Goal: Find specific page/section: Find specific page/section

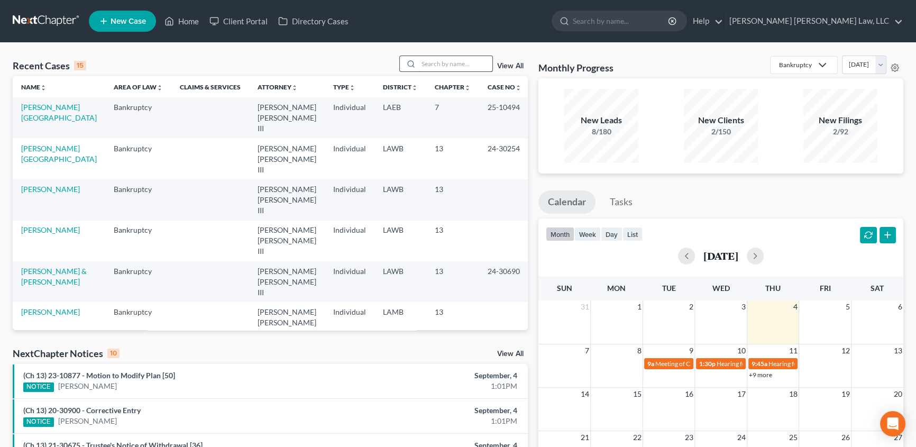
click at [466, 69] on input "search" at bounding box center [455, 63] width 74 height 15
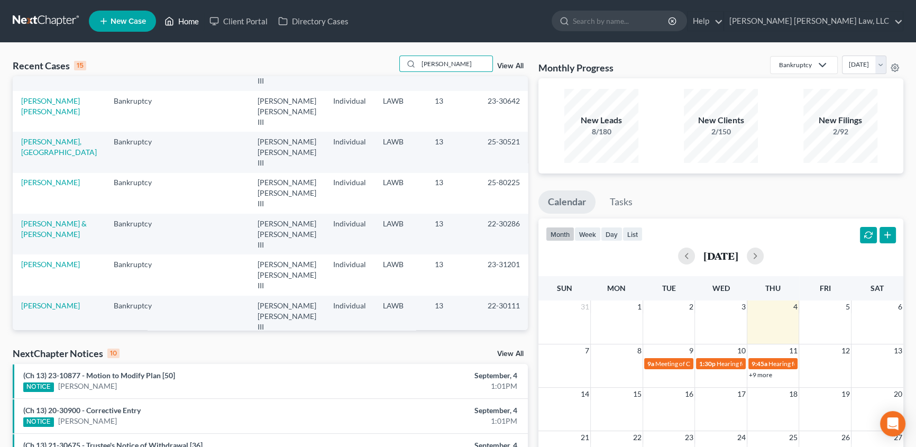
click at [193, 23] on link "Home" at bounding box center [181, 21] width 45 height 19
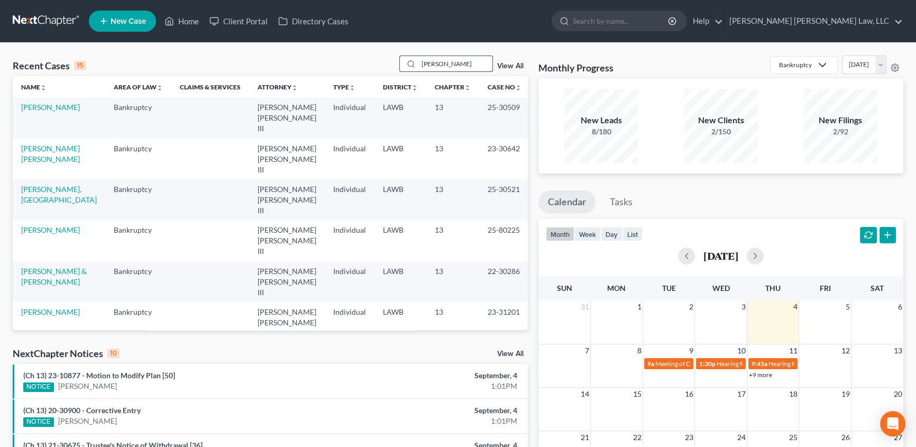
click at [460, 67] on input "[PERSON_NAME]" at bounding box center [455, 63] width 74 height 15
type input "r"
click at [195, 20] on link "Home" at bounding box center [181, 21] width 45 height 19
